Goal: Navigation & Orientation: Find specific page/section

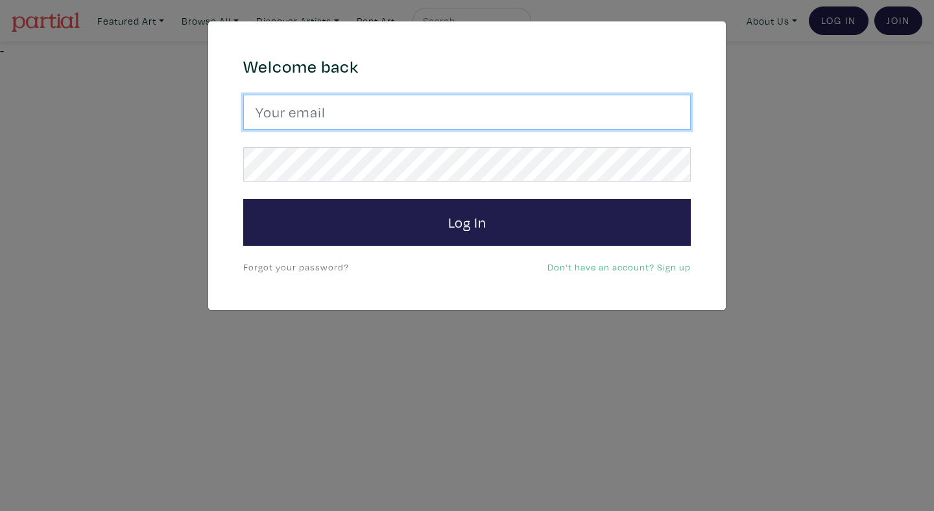
click at [390, 117] on input "email" at bounding box center [467, 112] width 448 height 35
type input "anoomub45@gmail.com"
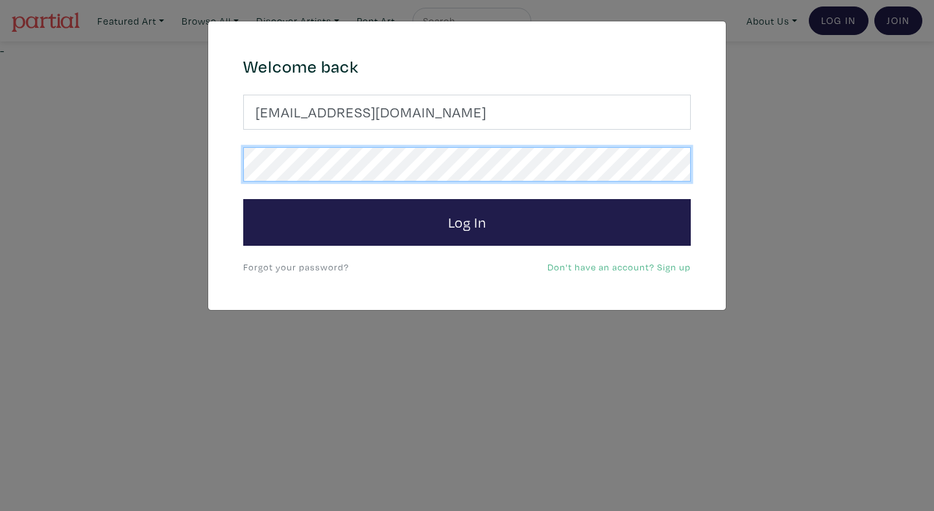
click at [243, 199] on button "Log In" at bounding box center [467, 222] width 448 height 47
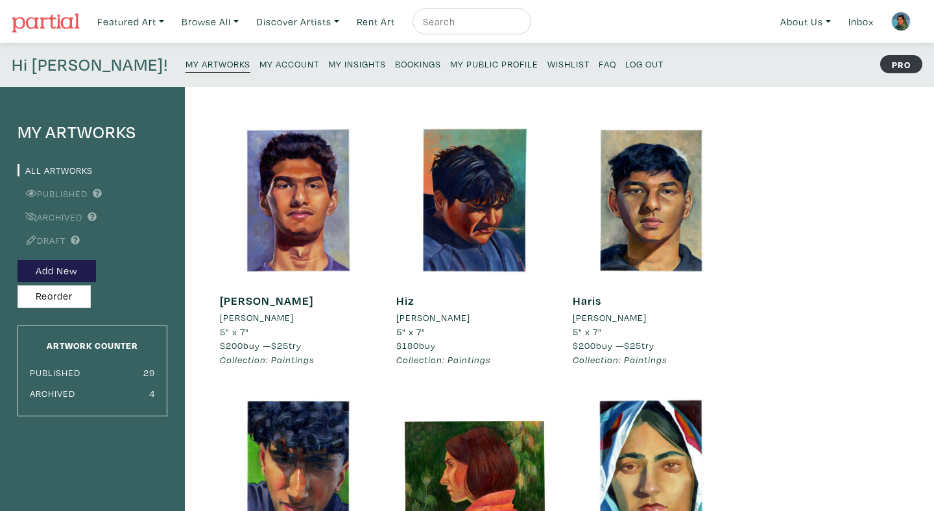
click at [395, 68] on small "Bookings" at bounding box center [418, 64] width 46 height 12
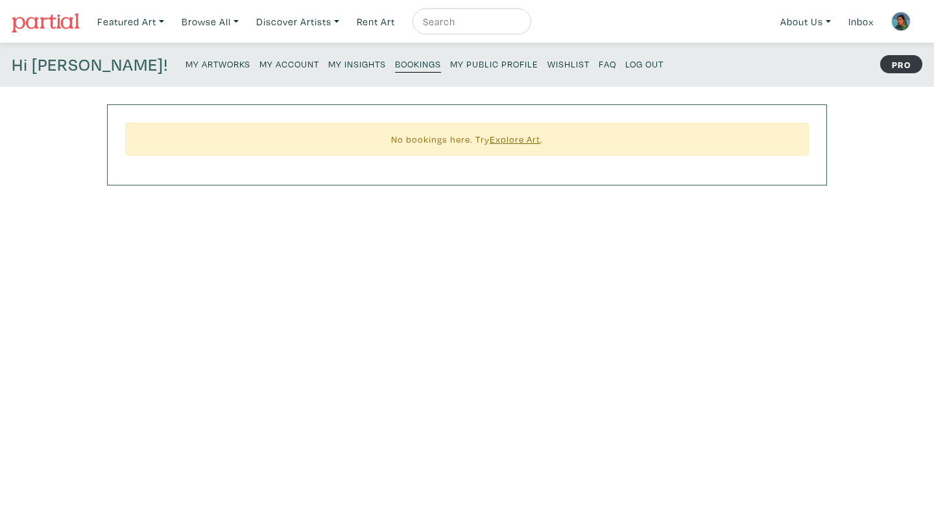
click at [328, 58] on link "My Insights" at bounding box center [357, 63] width 58 height 18
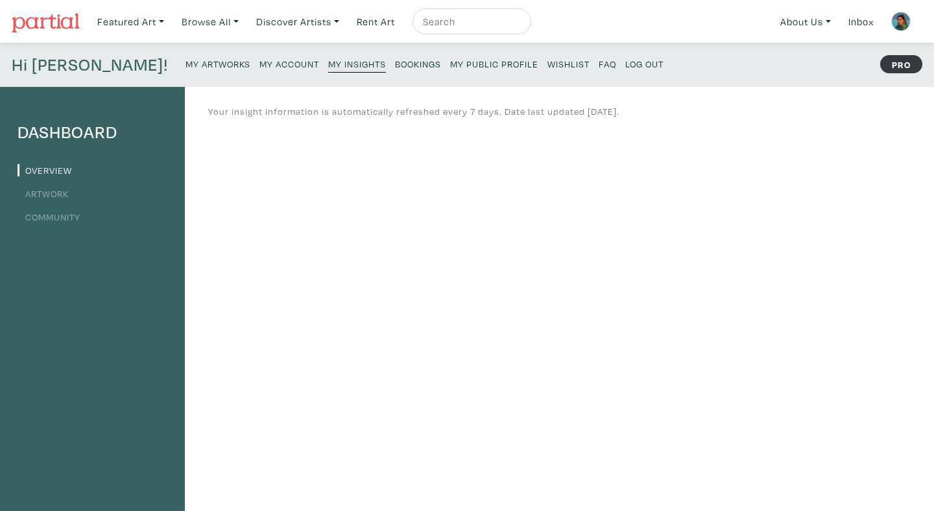
click at [259, 63] on small "My Account" at bounding box center [289, 64] width 60 height 12
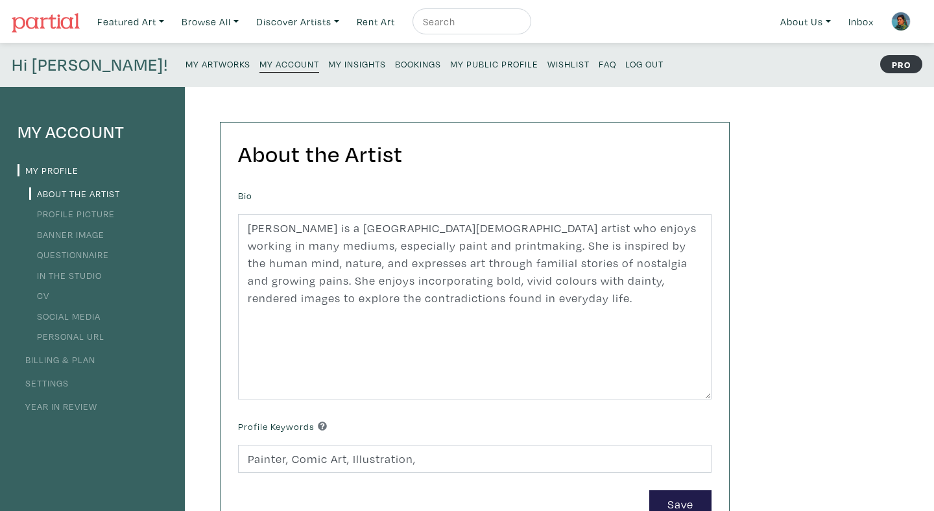
click at [186, 66] on small "My Artworks" at bounding box center [218, 64] width 65 height 12
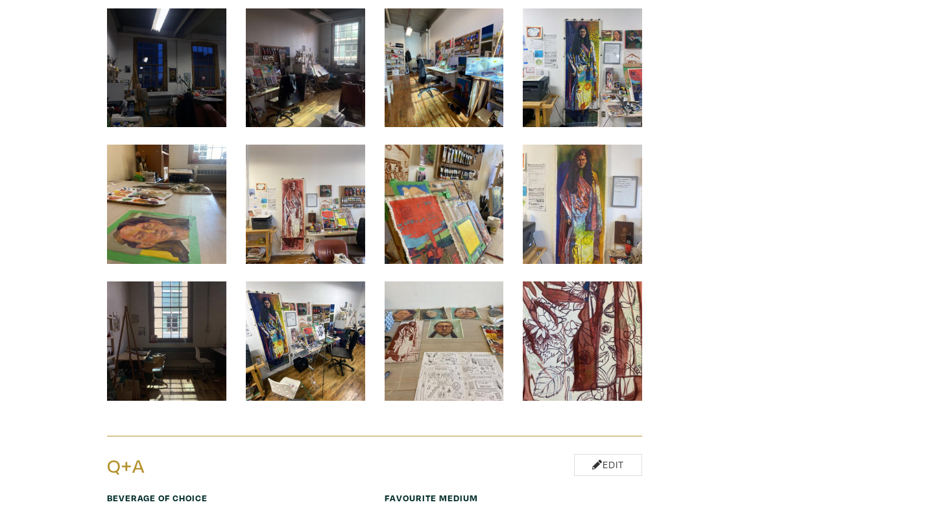
scroll to position [3821, 0]
